Goal: Transaction & Acquisition: Purchase product/service

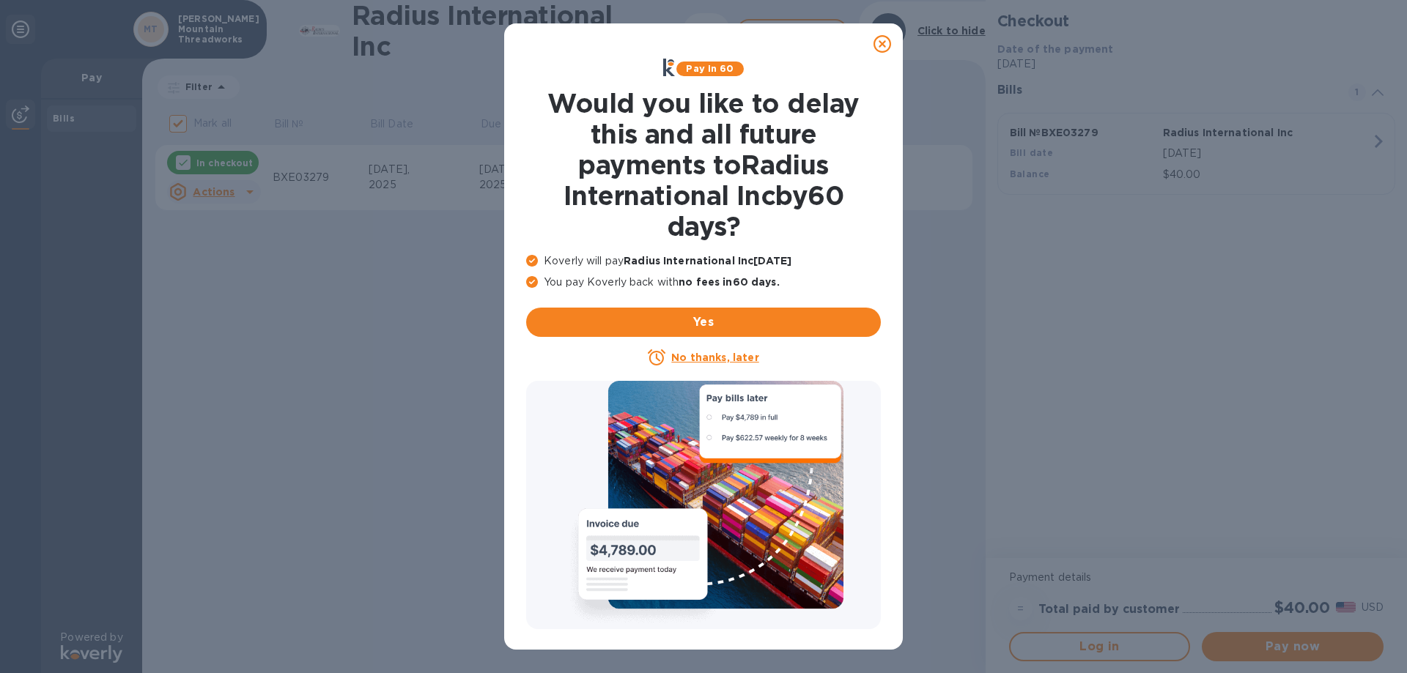
click at [712, 355] on u "No thanks, later" at bounding box center [714, 358] width 87 height 12
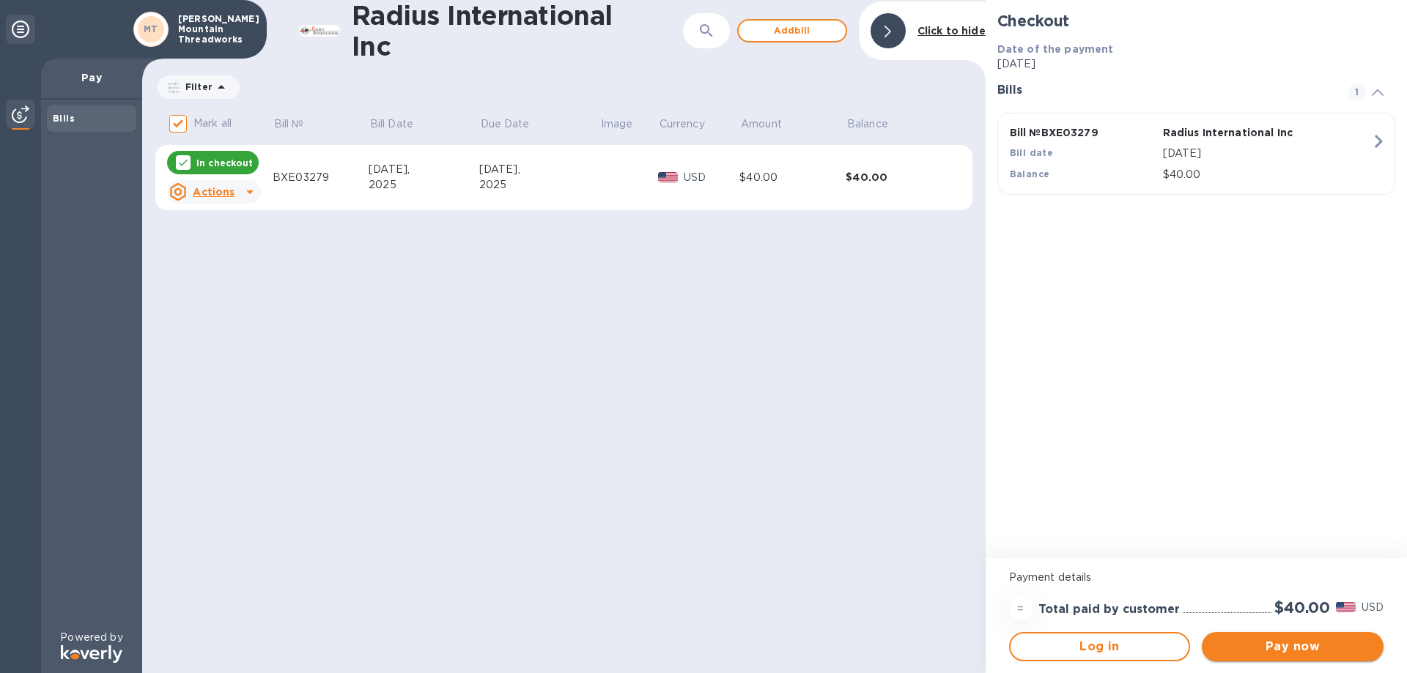
click at [1342, 651] on span "Pay now" at bounding box center [1292, 647] width 158 height 18
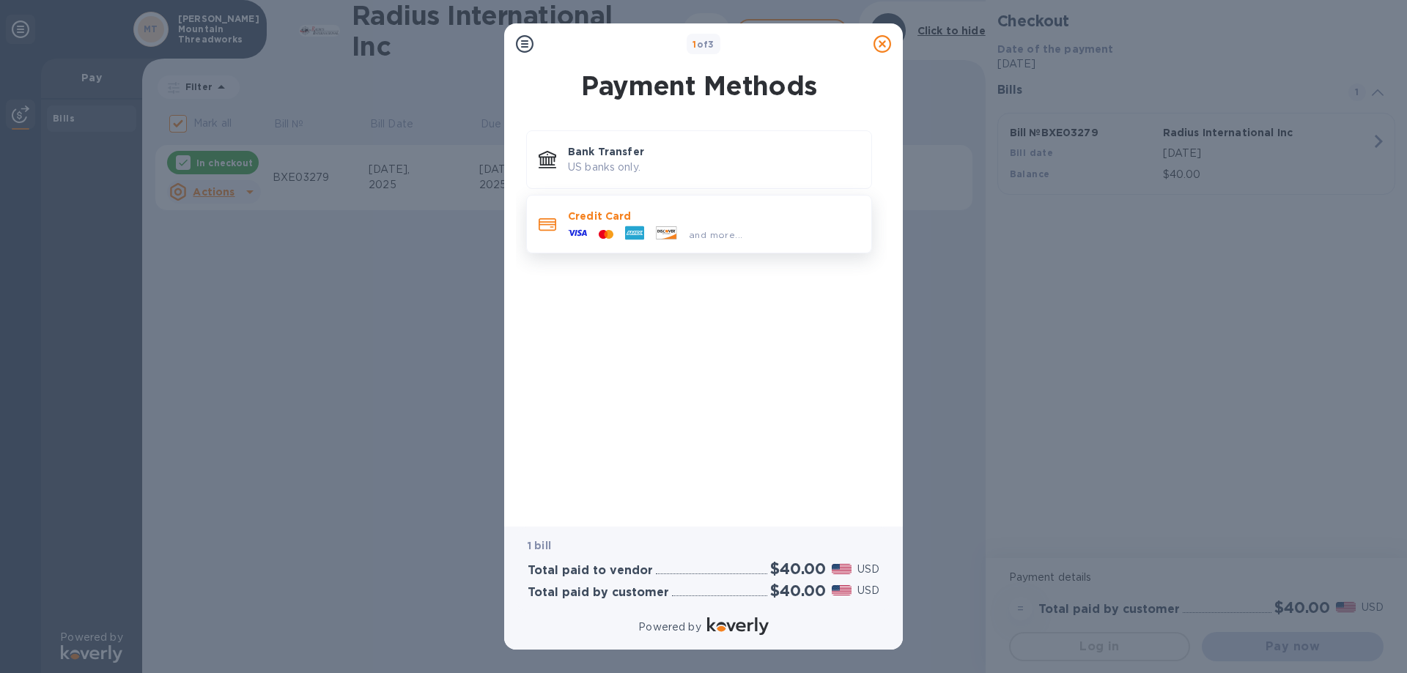
click at [579, 241] on icon at bounding box center [577, 232] width 19 height 19
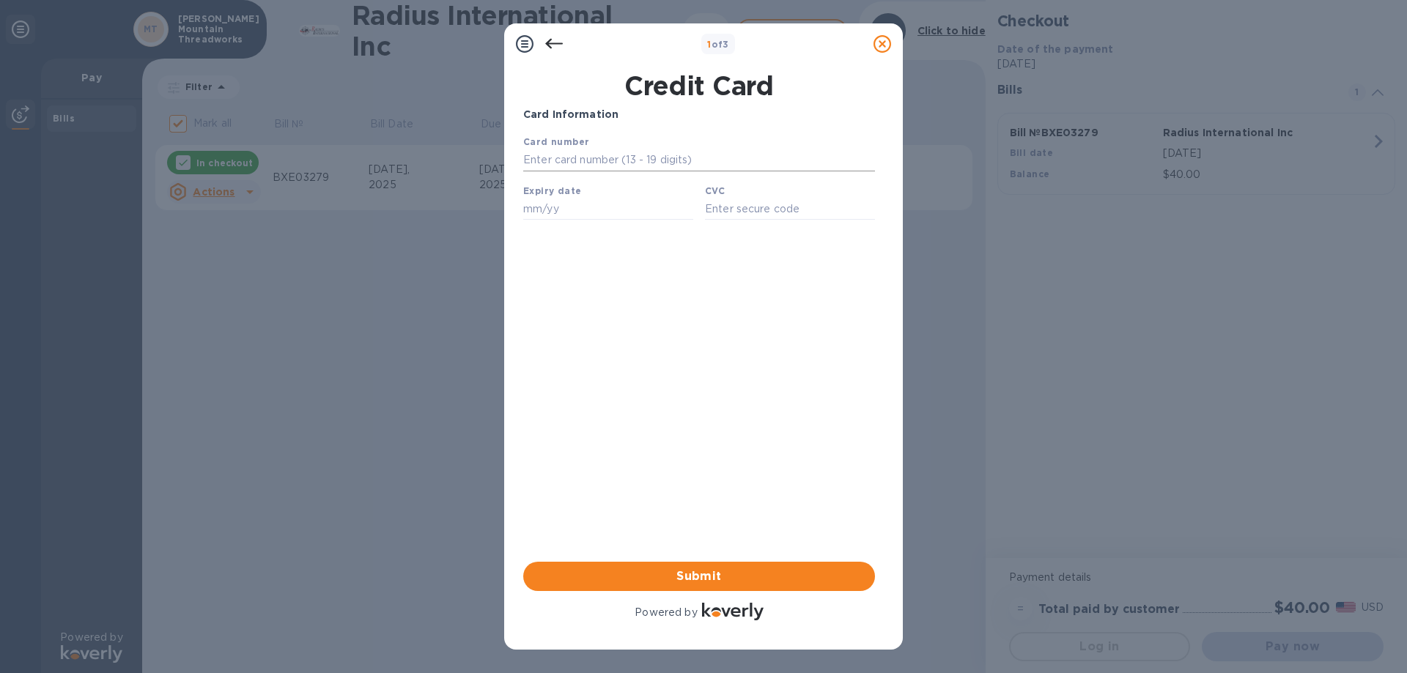
click at [549, 163] on input "text" at bounding box center [699, 160] width 352 height 22
type input "[CREDIT_CARD_NUMBER]"
click at [536, 212] on input "text" at bounding box center [608, 209] width 170 height 22
type input "07/29"
click at [727, 210] on input "text" at bounding box center [790, 209] width 170 height 22
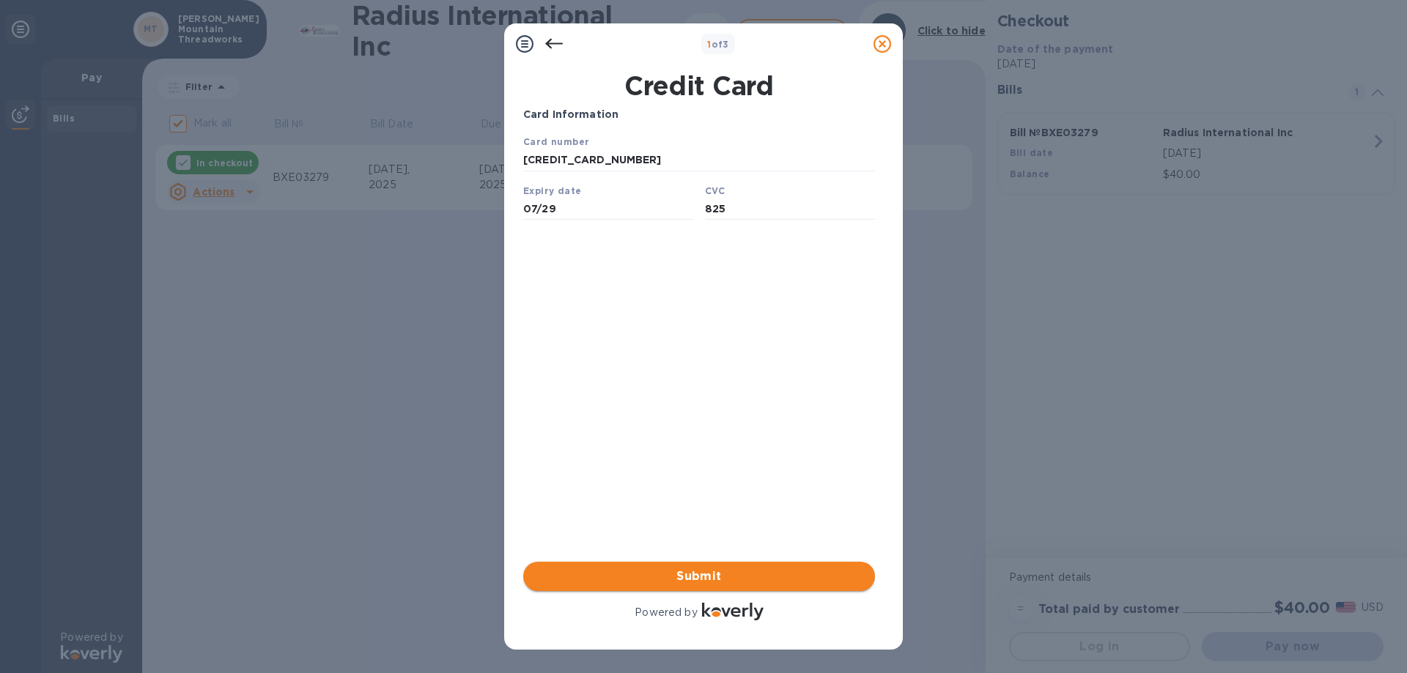
type input "825"
click at [697, 573] on span "Submit" at bounding box center [699, 577] width 328 height 18
